Goal: Communication & Community: Answer question/provide support

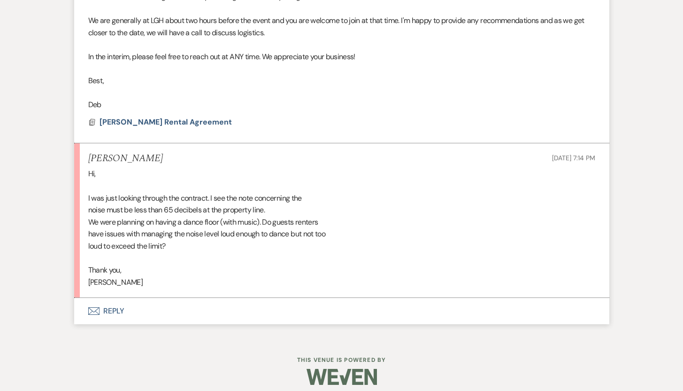
scroll to position [2984, 0]
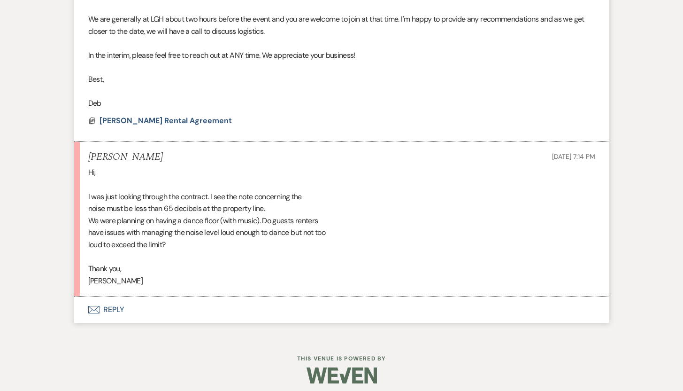
click at [112, 306] on button "Envelope Reply" at bounding box center [341, 309] width 535 height 26
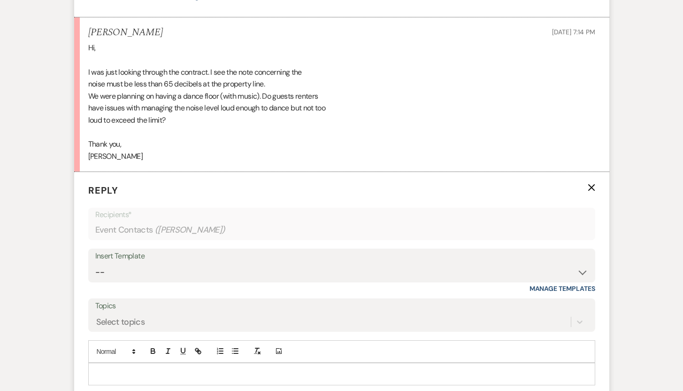
scroll to position [3253, 0]
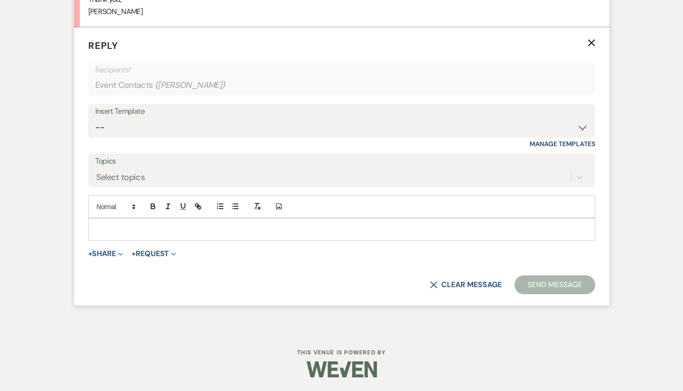
click at [183, 225] on p at bounding box center [342, 229] width 492 height 10
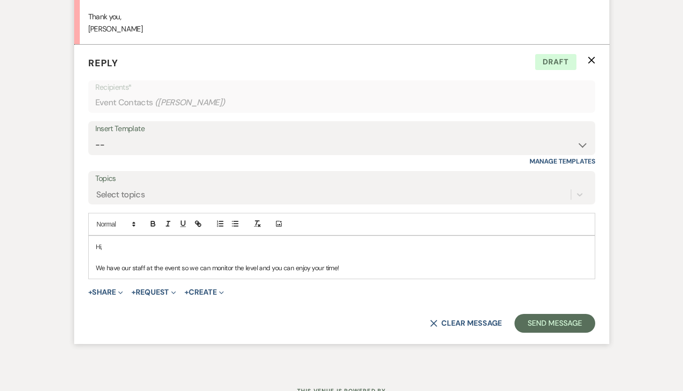
scroll to position [3251, 0]
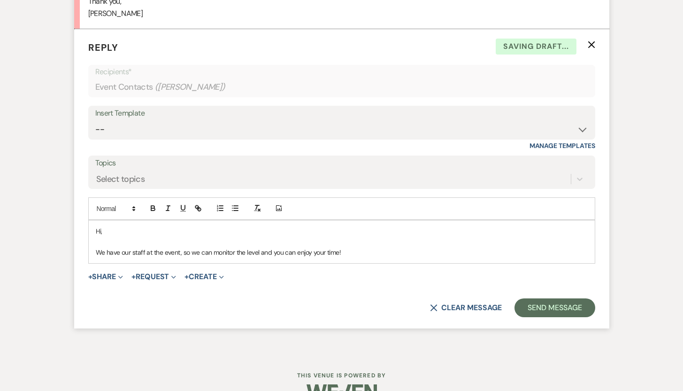
click at [349, 254] on p "We have our staff at the event, so we can monitor the level and you can enjoy y…" at bounding box center [342, 252] width 492 height 10
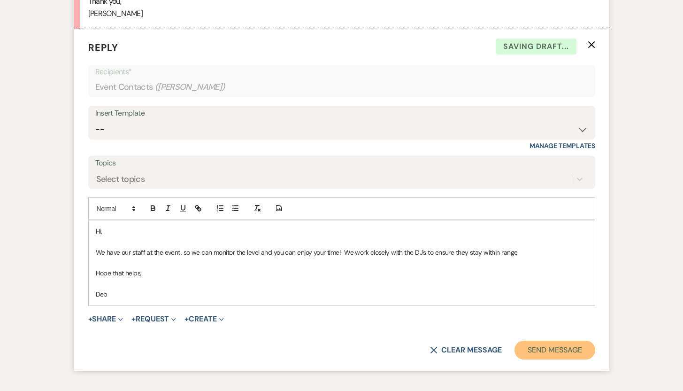
click at [570, 351] on button "Send Message" at bounding box center [555, 349] width 80 height 19
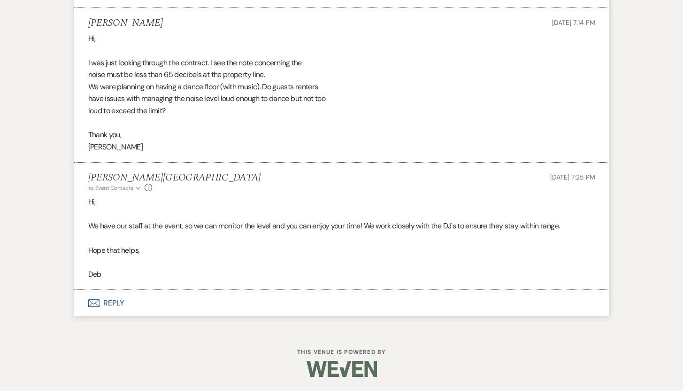
scroll to position [3118, 0]
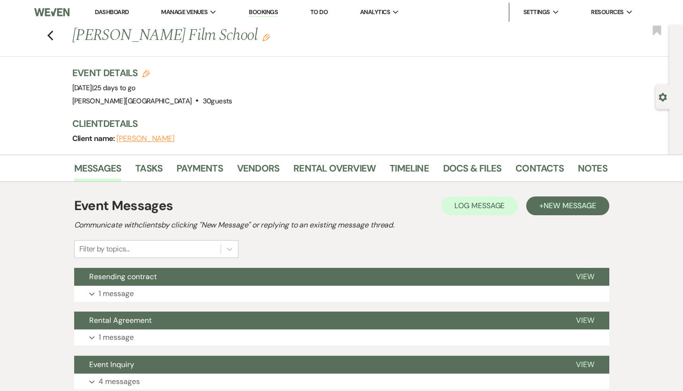
click at [139, 139] on button "[PERSON_NAME]" at bounding box center [145, 139] width 58 height 8
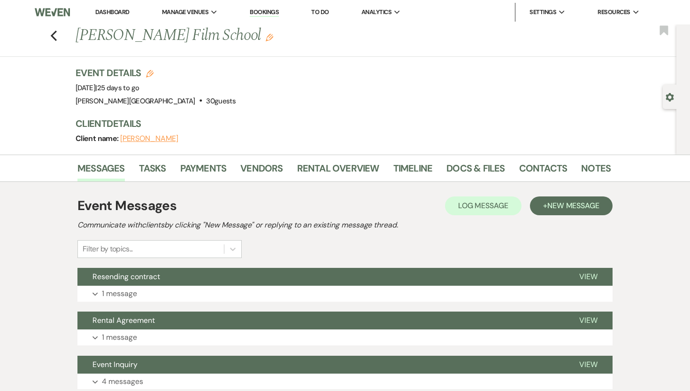
select select "1"
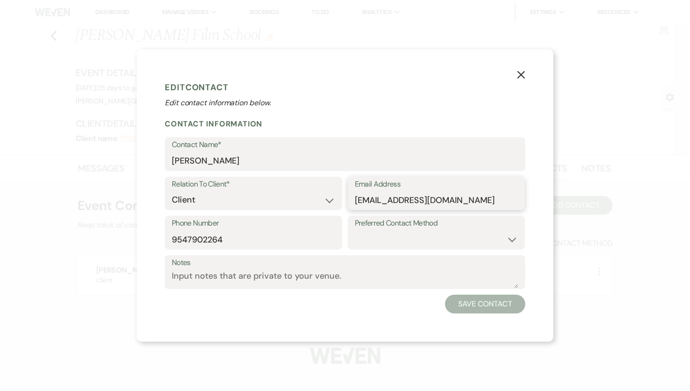
drag, startPoint x: 446, startPoint y: 203, endPoint x: 356, endPoint y: 203, distance: 89.2
click at [356, 203] on input "grit.bafilm@gmail.com" at bounding box center [436, 200] width 163 height 18
